Goal: Task Accomplishment & Management: Use online tool/utility

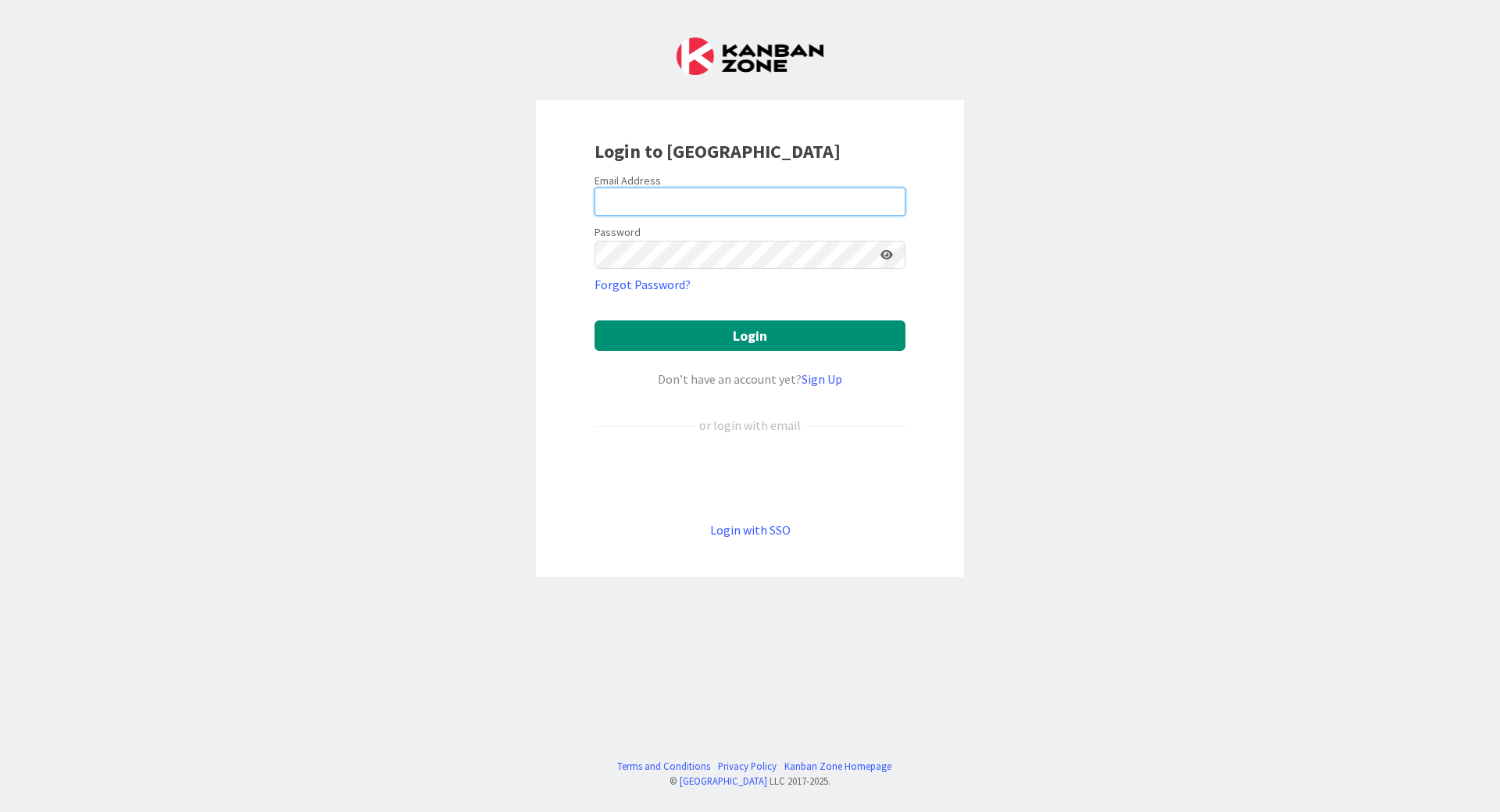
click at [471, 194] on input "email" at bounding box center [750, 201] width 311 height 28
type input "[EMAIL_ADDRESS][PERSON_NAME][DOMAIN_NAME]"
click at [471, 194] on button "Login" at bounding box center [750, 335] width 311 height 31
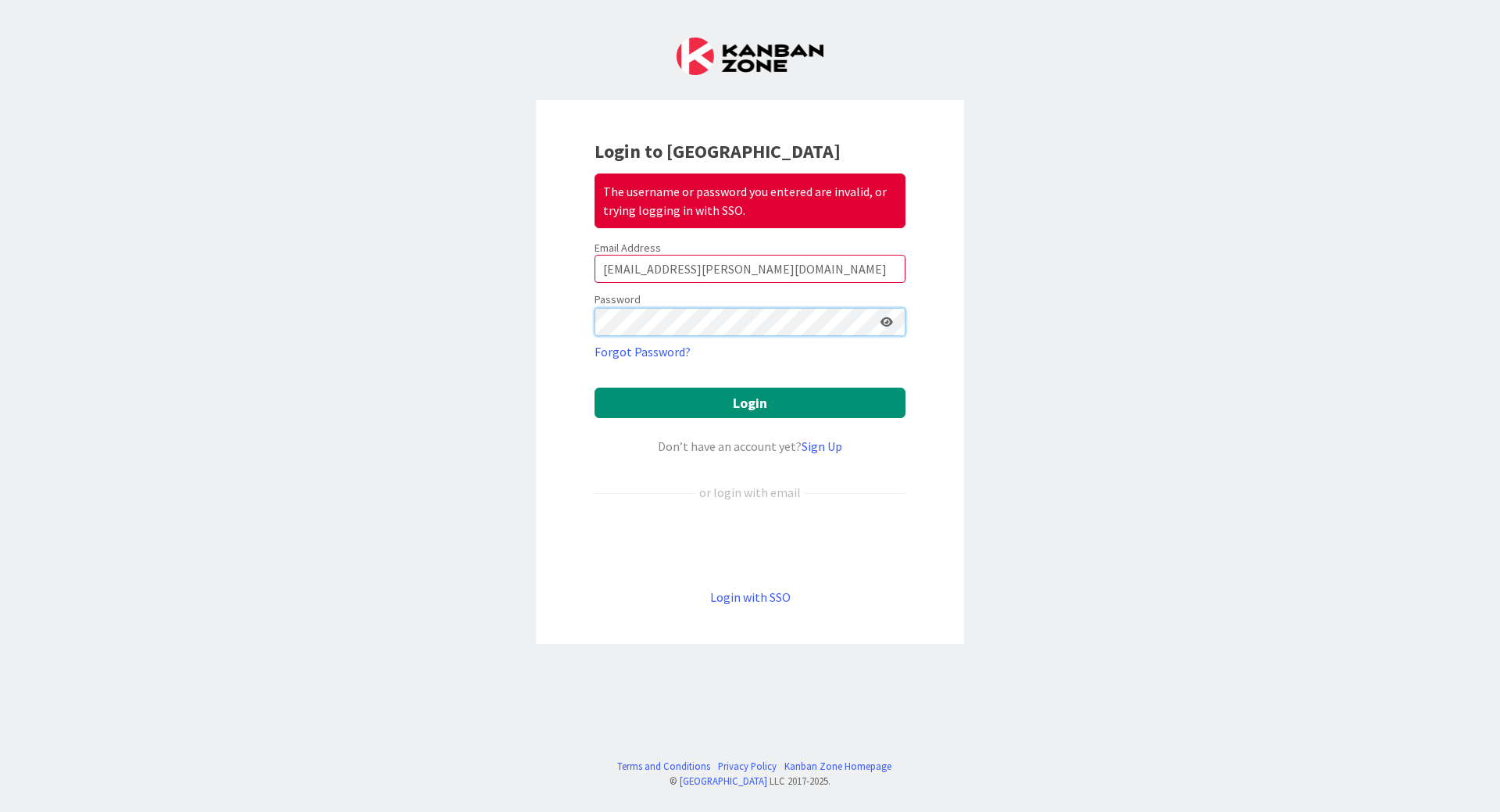
click at [471, 194] on button "Login" at bounding box center [750, 403] width 311 height 31
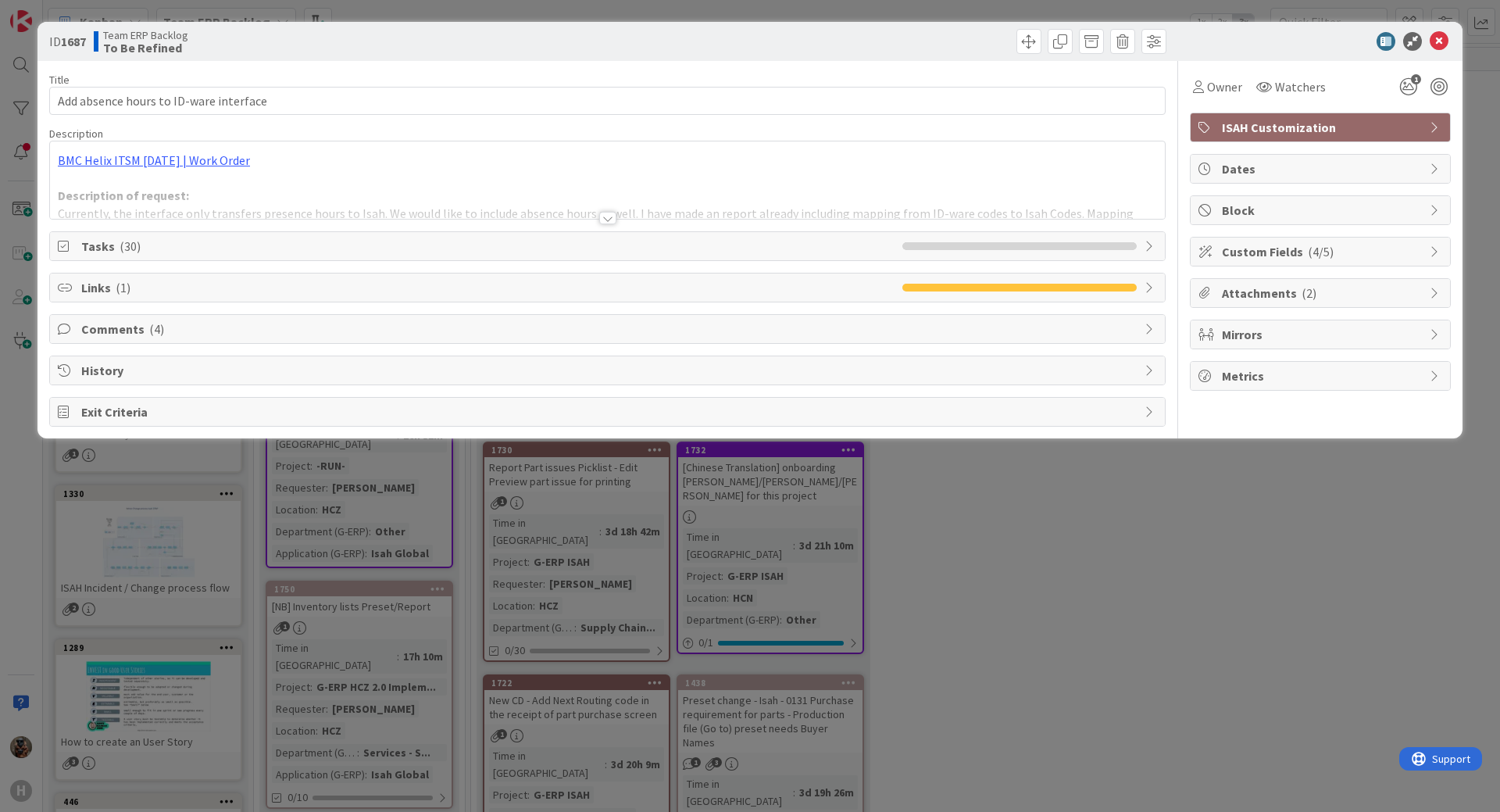
drag, startPoint x: 766, startPoint y: 498, endPoint x: 827, endPoint y: 478, distance: 64.2
click at [471, 194] on div "ID 1687 Team ERP Backlog To Be Refined Title 38 / 128 Add absence hours to ID-w…" at bounding box center [750, 406] width 1500 height 812
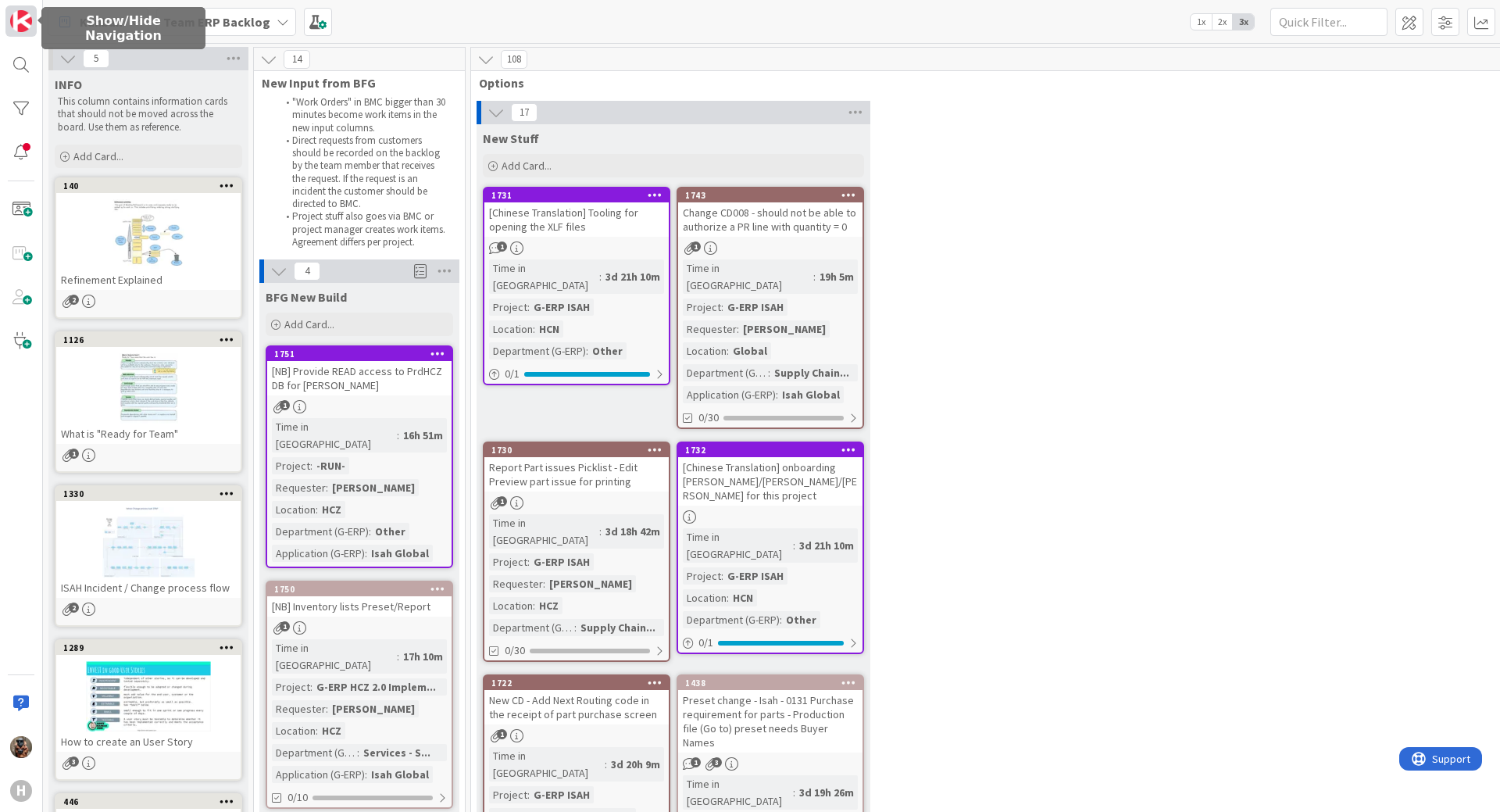
click at [15, 29] on img at bounding box center [21, 21] width 22 height 22
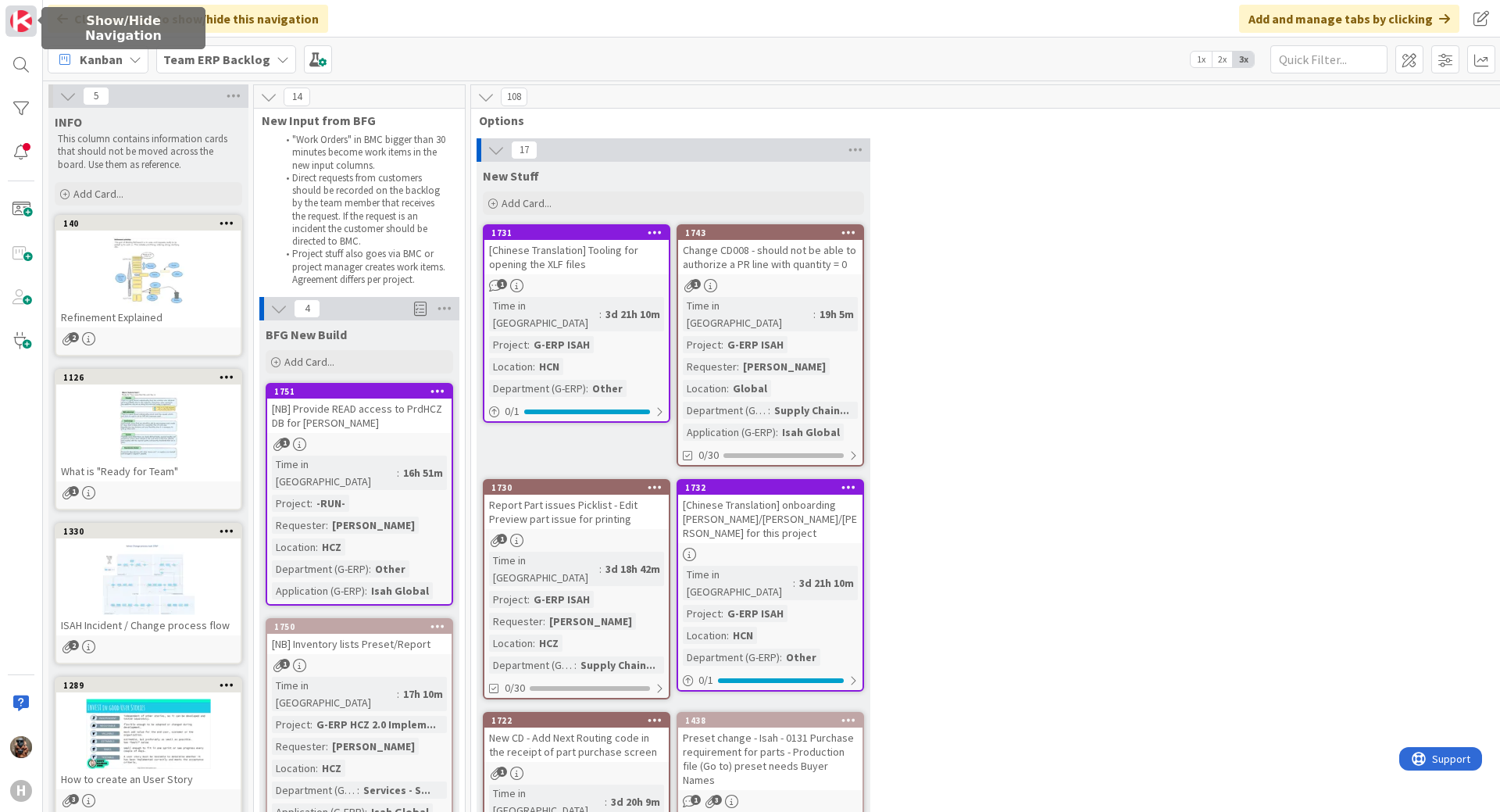
click at [22, 28] on img at bounding box center [21, 21] width 22 height 22
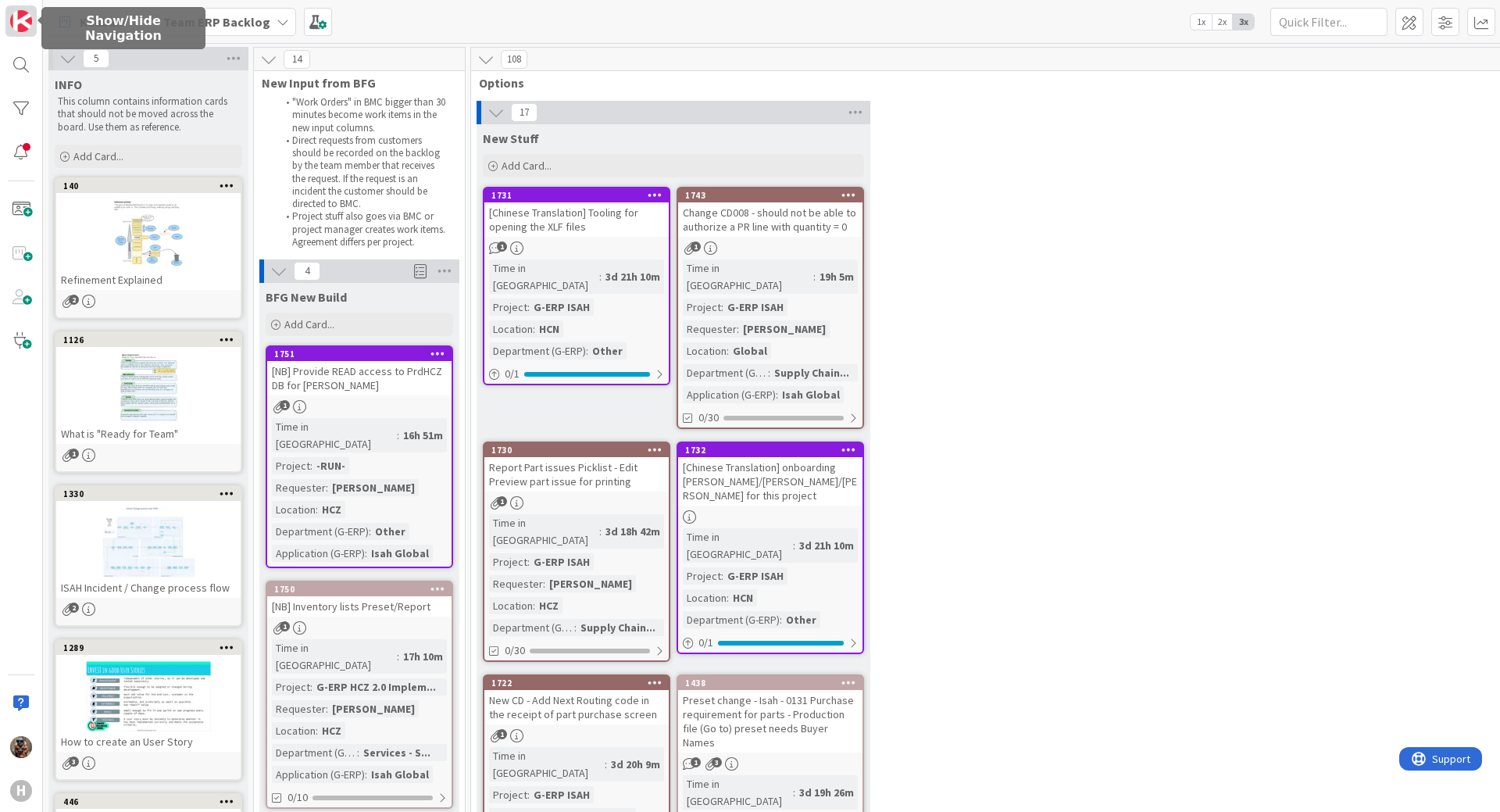
click at [22, 28] on img at bounding box center [21, 21] width 22 height 22
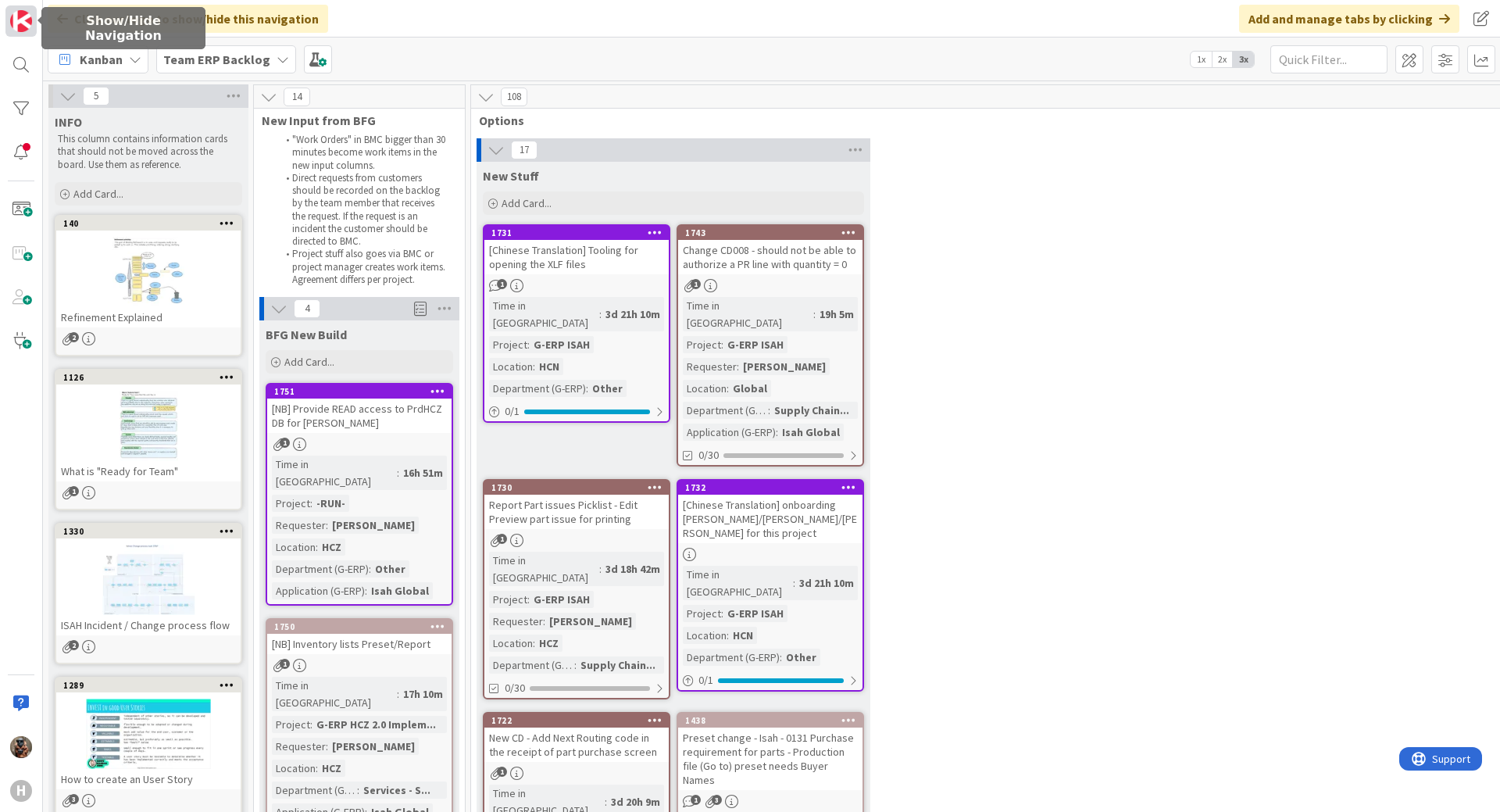
click at [22, 28] on img at bounding box center [21, 21] width 22 height 22
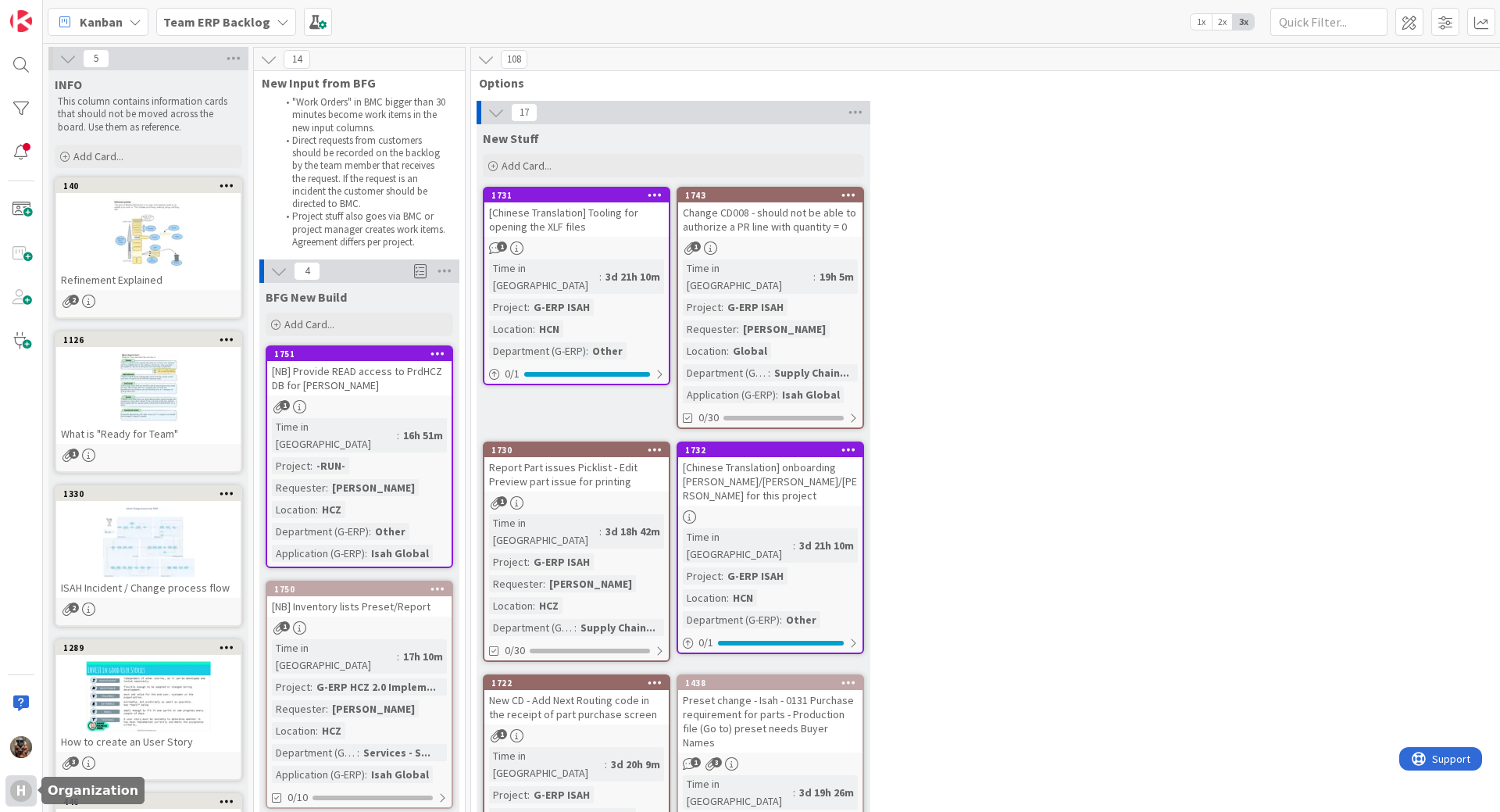
click at [21, 194] on div "H" at bounding box center [21, 790] width 22 height 22
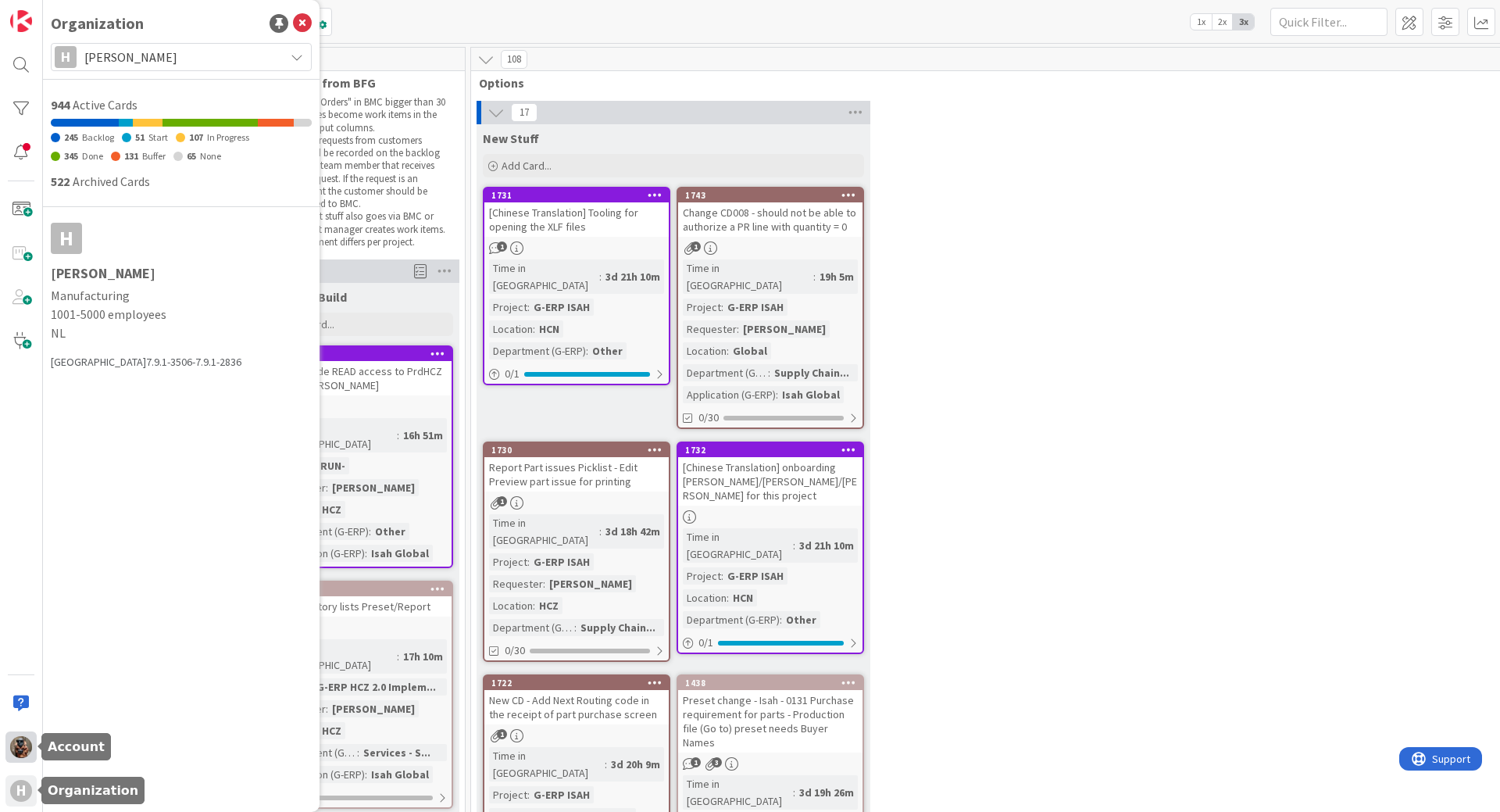
click at [22, 194] on img at bounding box center [21, 746] width 22 height 22
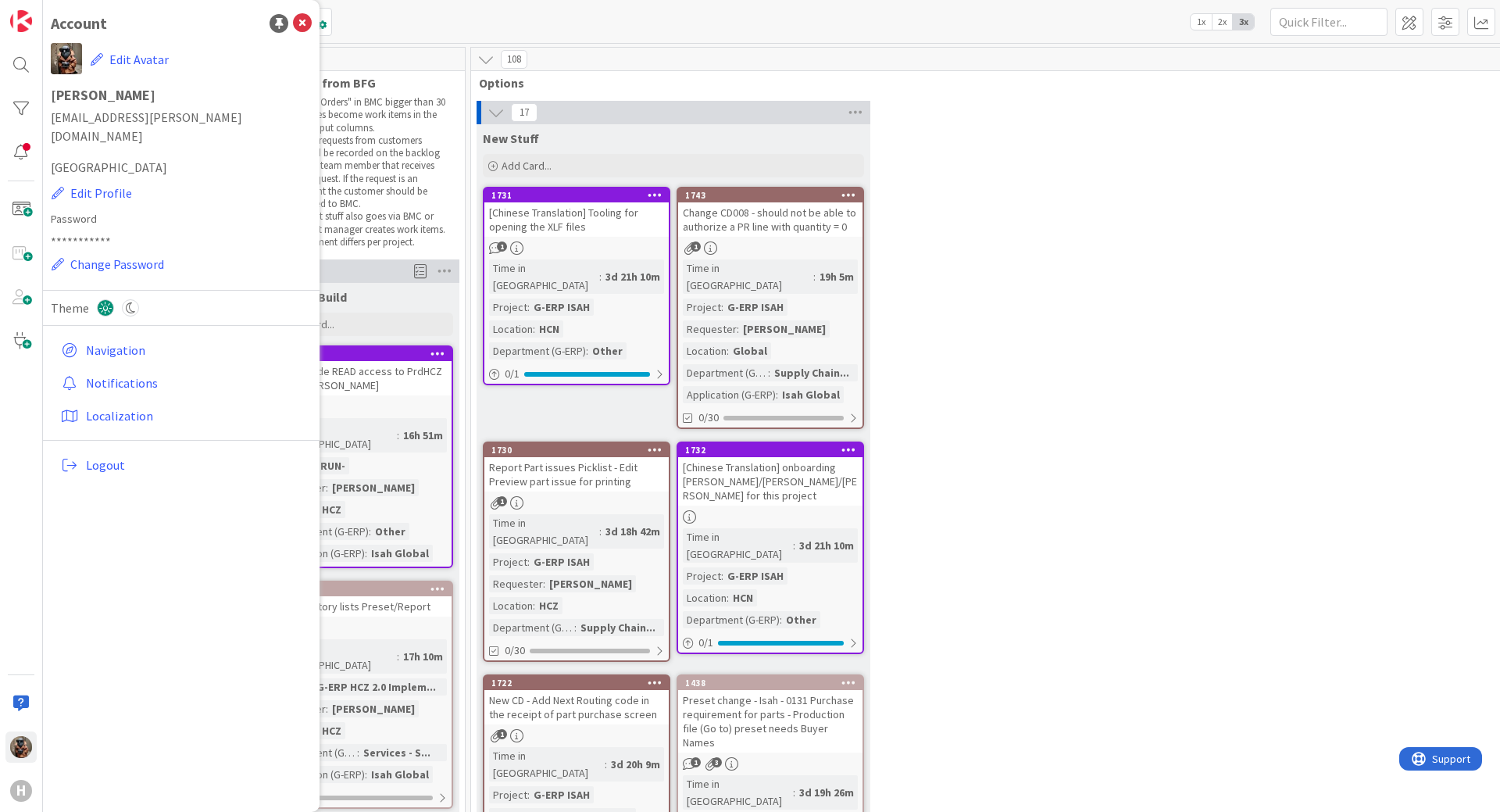
click at [130, 194] on div "Theme" at bounding box center [182, 315] width 261 height 35
click at [124, 194] on icon at bounding box center [130, 307] width 17 height 17
